Goal: Transaction & Acquisition: Purchase product/service

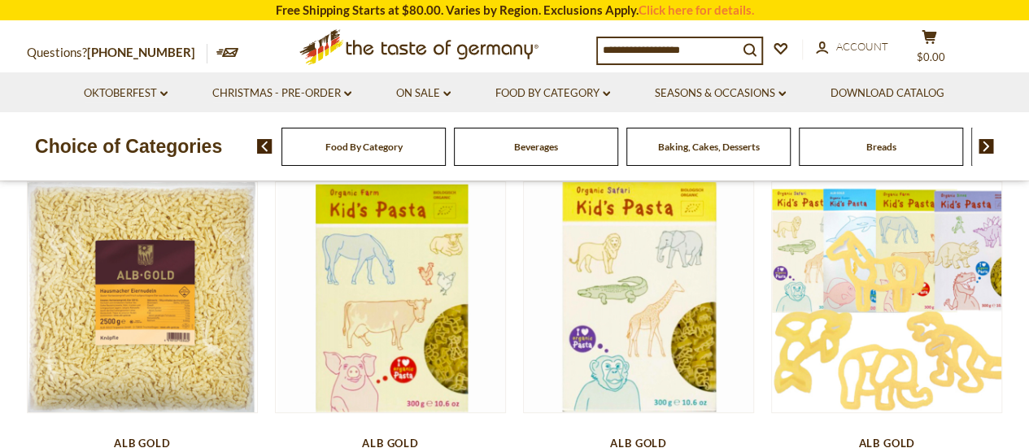
scroll to position [81, 0]
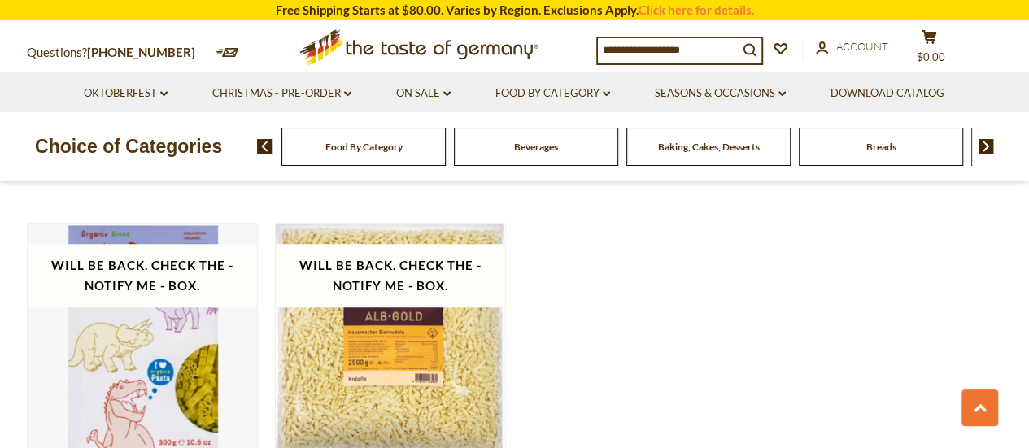
scroll to position [407, 0]
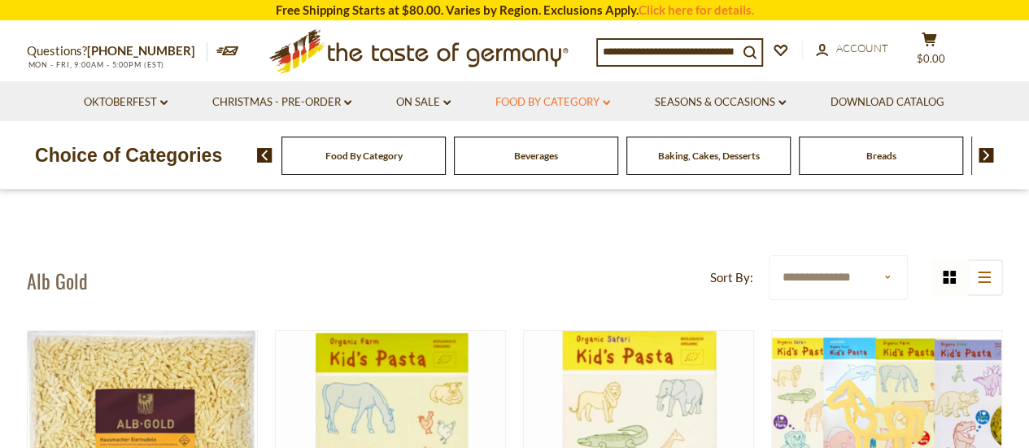
click at [573, 102] on link "Food By Category dropdown_arrow" at bounding box center [552, 103] width 115 height 18
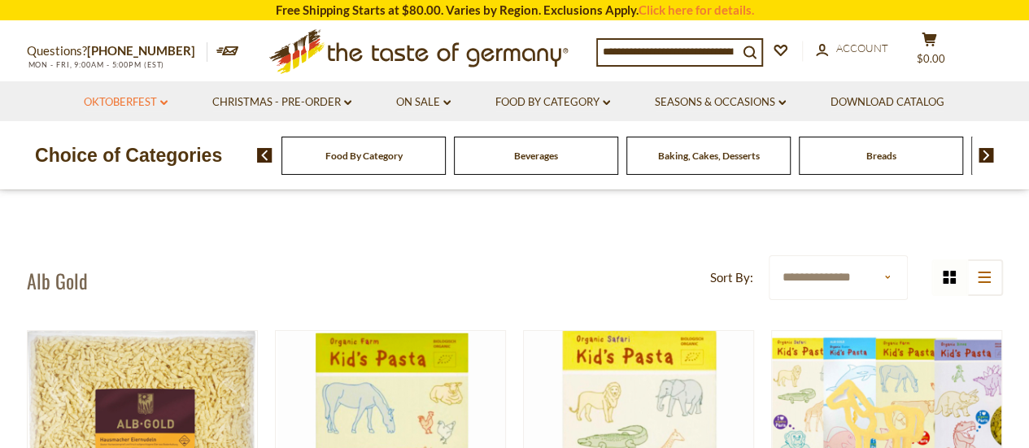
click at [166, 110] on link "Oktoberfest dropdown_arrow" at bounding box center [126, 103] width 84 height 18
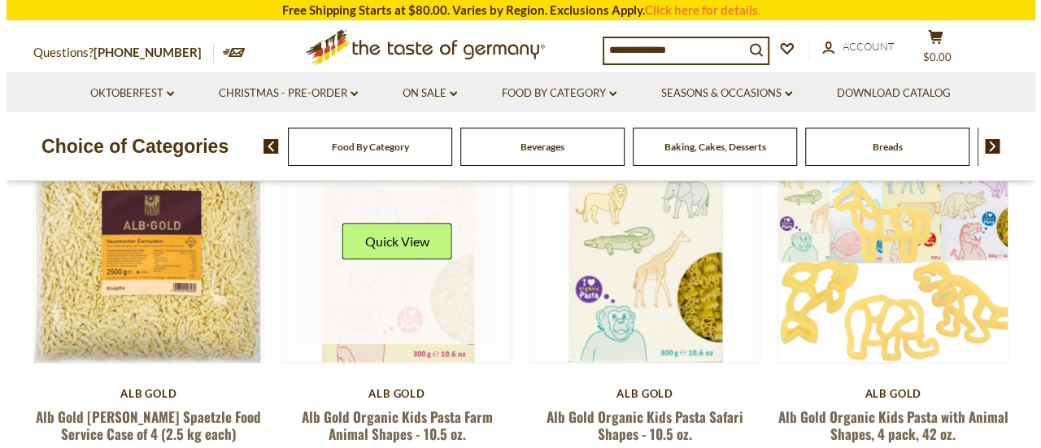
scroll to position [163, 0]
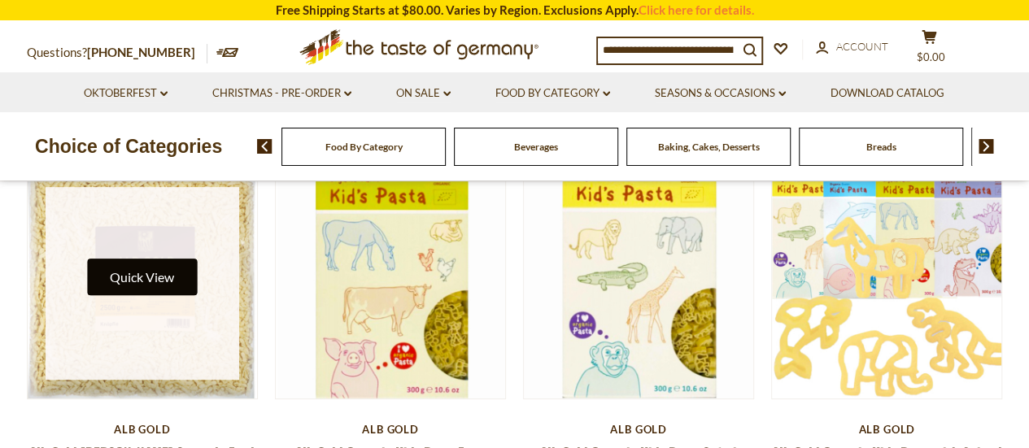
click at [181, 282] on button "Quick View" at bounding box center [142, 277] width 110 height 37
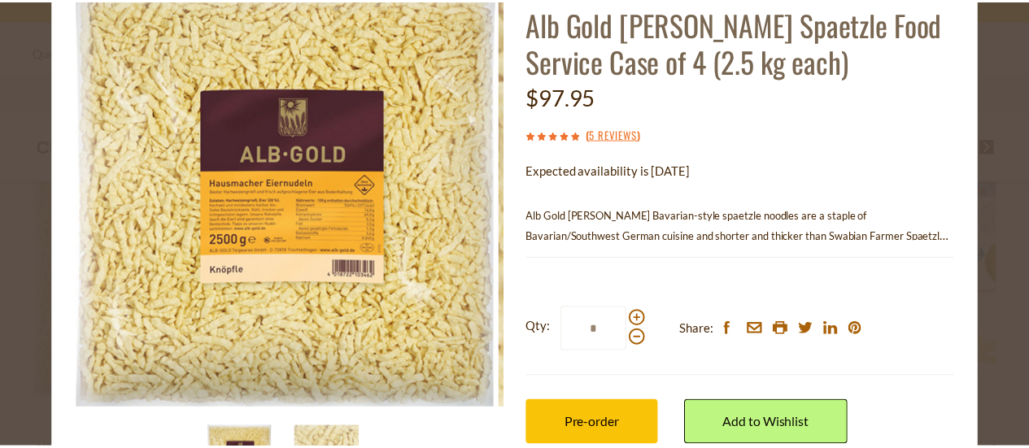
scroll to position [176, 0]
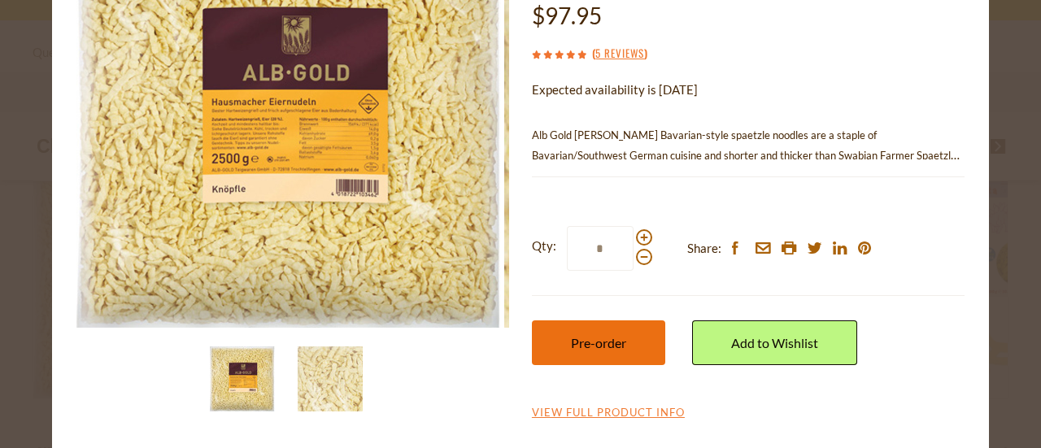
click at [610, 331] on button "Pre-order" at bounding box center [598, 342] width 133 height 45
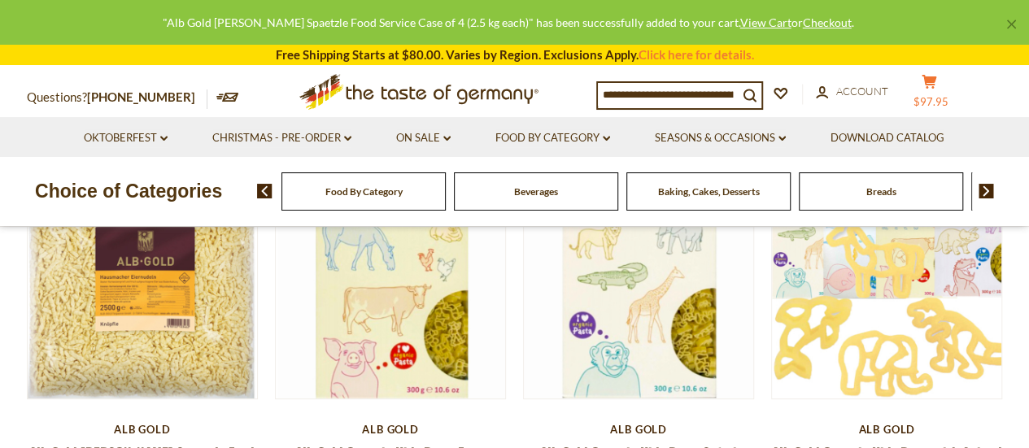
click at [937, 94] on button "cart $97.95" at bounding box center [929, 94] width 49 height 41
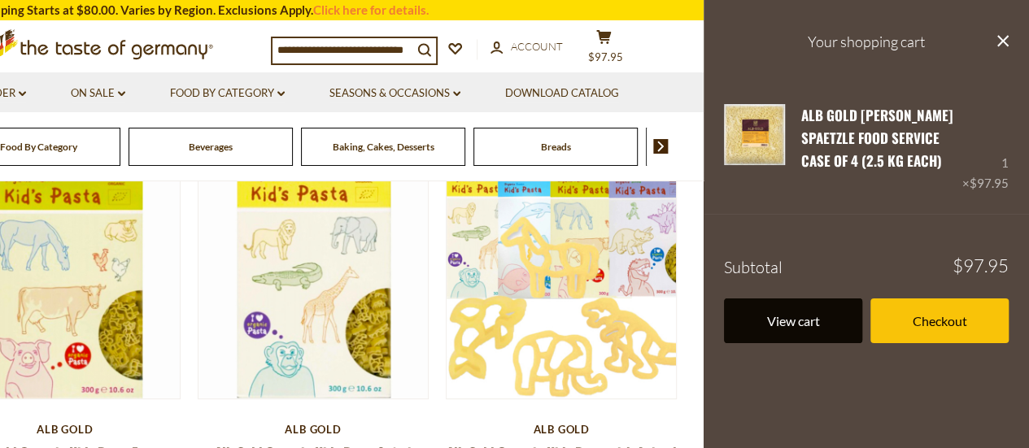
click at [806, 317] on link "View cart" at bounding box center [793, 320] width 138 height 45
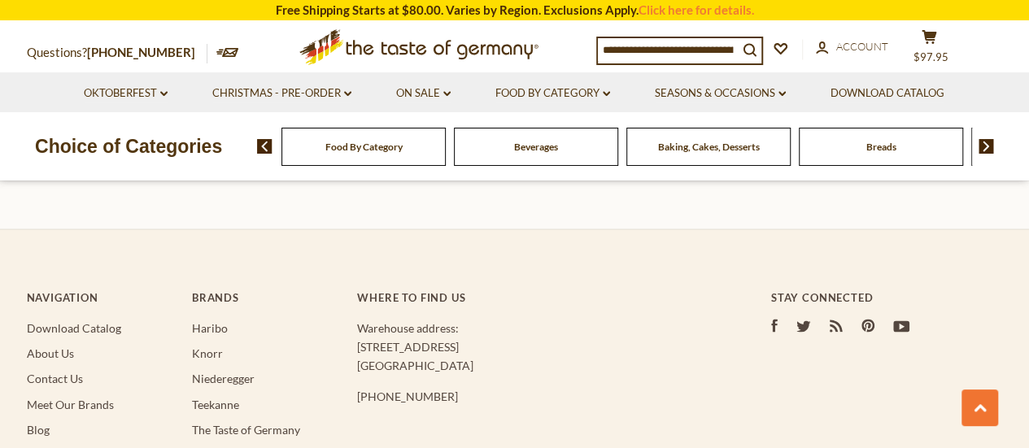
scroll to position [1669, 0]
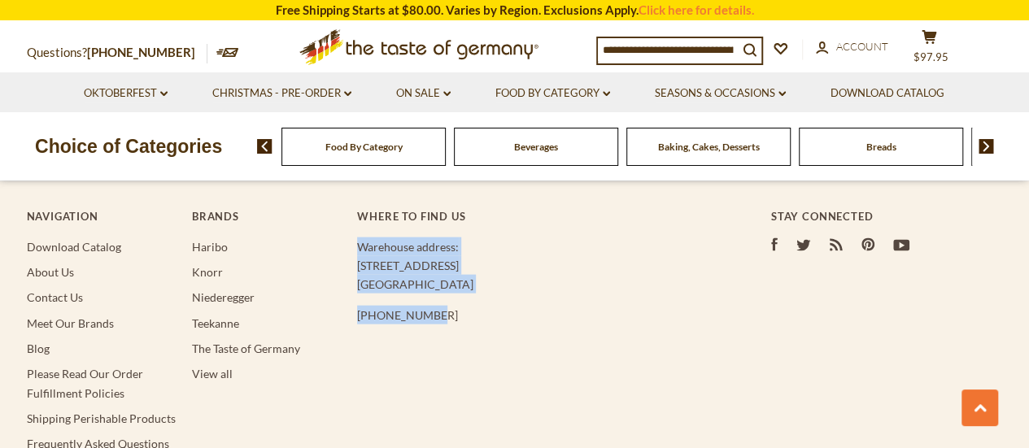
drag, startPoint x: 356, startPoint y: 242, endPoint x: 458, endPoint y: 326, distance: 131.7
click at [458, 326] on div "Navigation Download Catalog About Us Contact Us Meet Our Brands Blog Please Rea…" at bounding box center [515, 392] width 976 height 431
copy div "Warehouse address: 615 Lofstrand Lane Rockville, MD 20850 800-881-6419"
